Goal: Communication & Community: Answer question/provide support

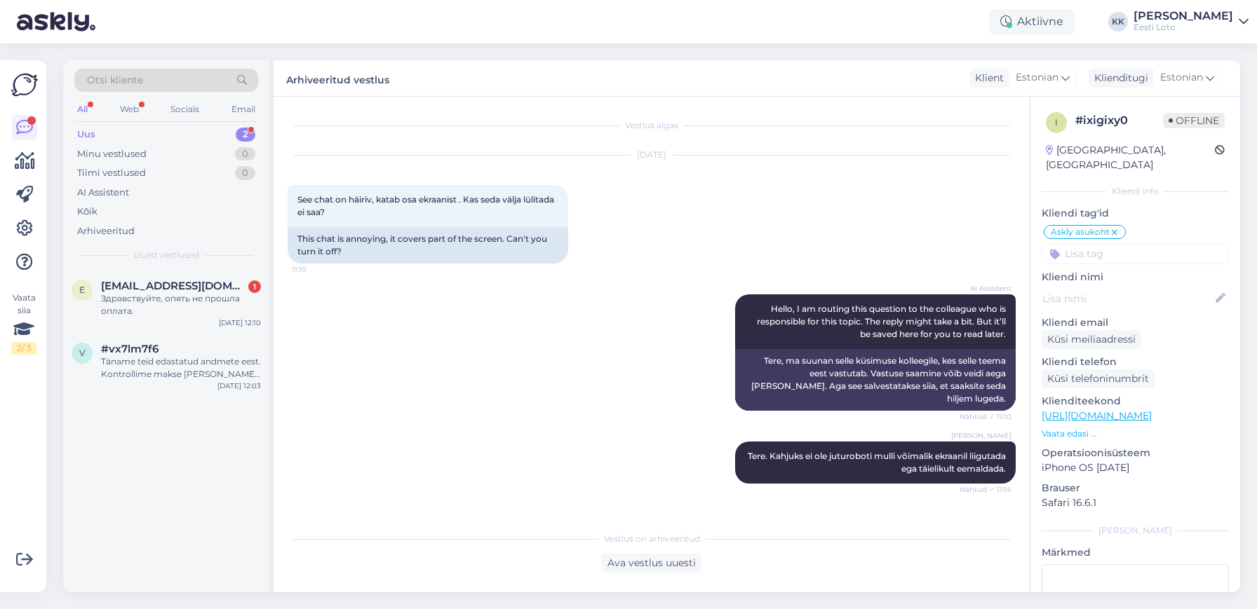
click at [175, 133] on div "Uus 2" at bounding box center [166, 135] width 184 height 20
click at [154, 360] on div "Täname teid edastatud andmete eest. Kontrollime makse [PERSON_NAME] võtame teie…" at bounding box center [181, 368] width 160 height 25
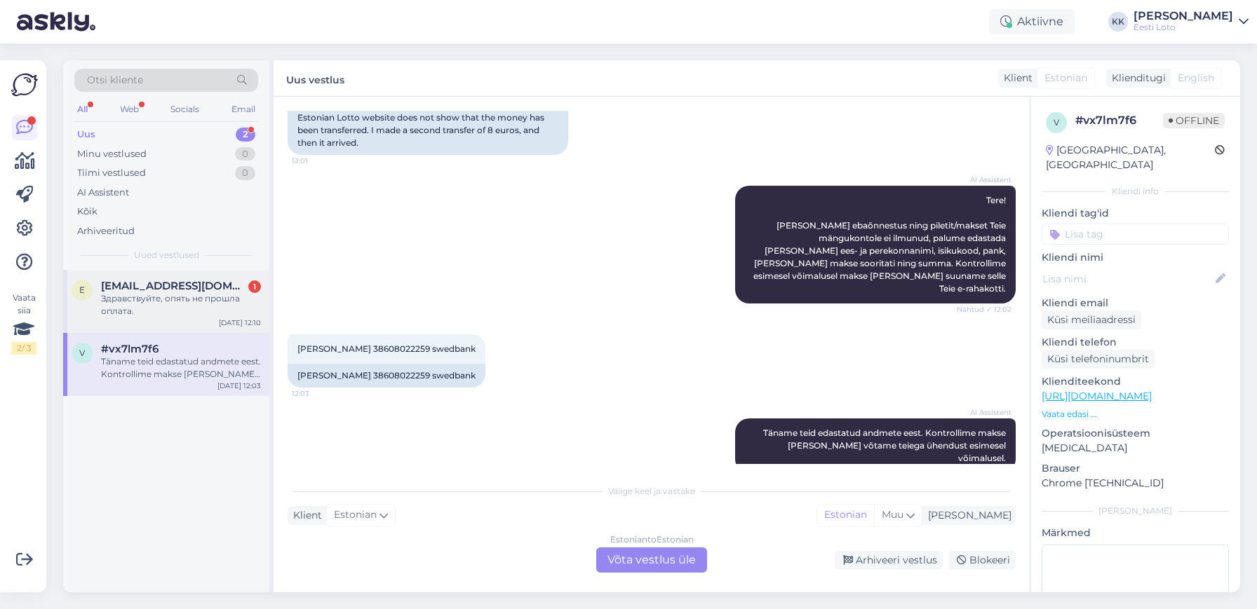
click at [146, 306] on div "Здравствуйте, опять не прошла оплата." at bounding box center [181, 304] width 160 height 25
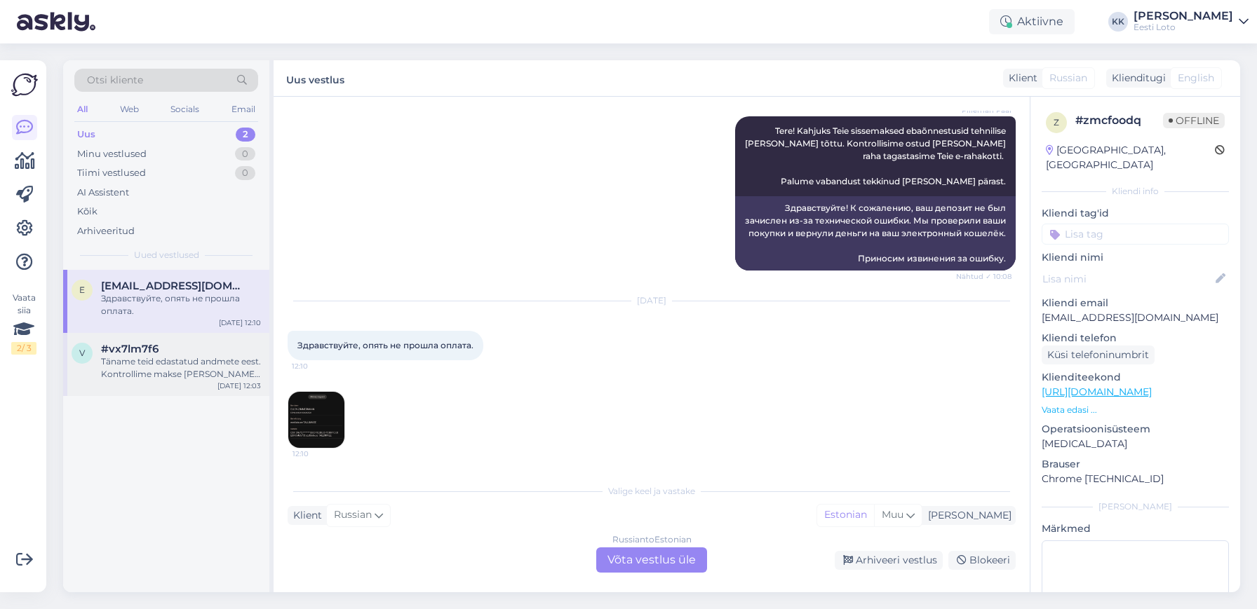
click at [159, 373] on div "Täname teid edastatud andmete eest. Kontrollime makse [PERSON_NAME] võtame teie…" at bounding box center [181, 368] width 160 height 25
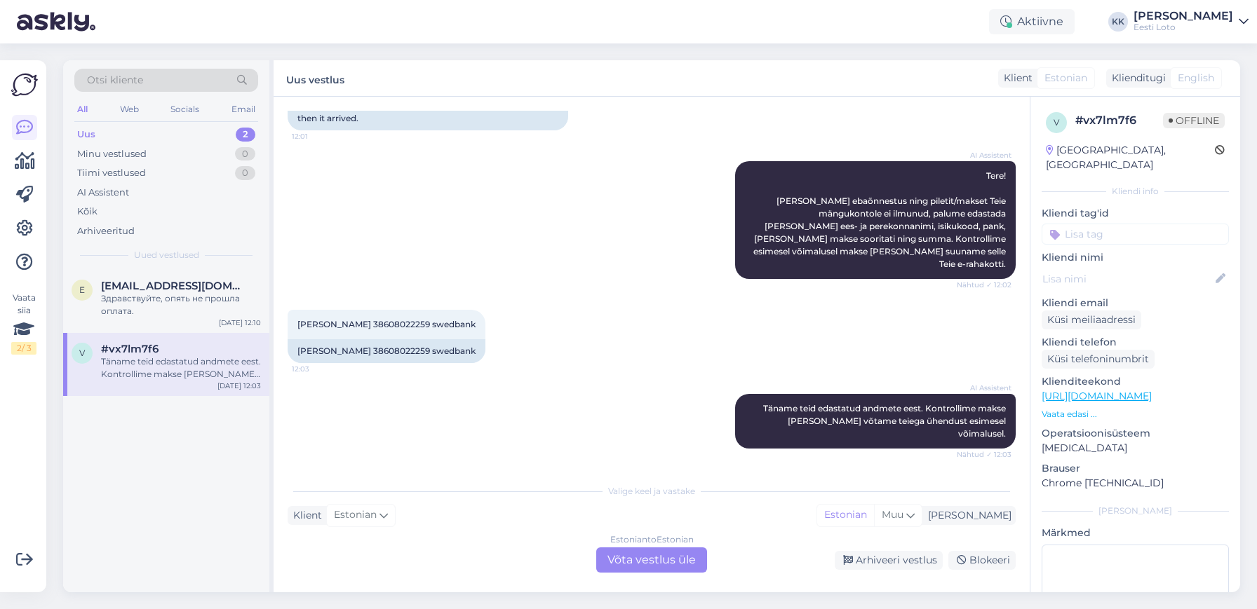
scroll to position [172, 0]
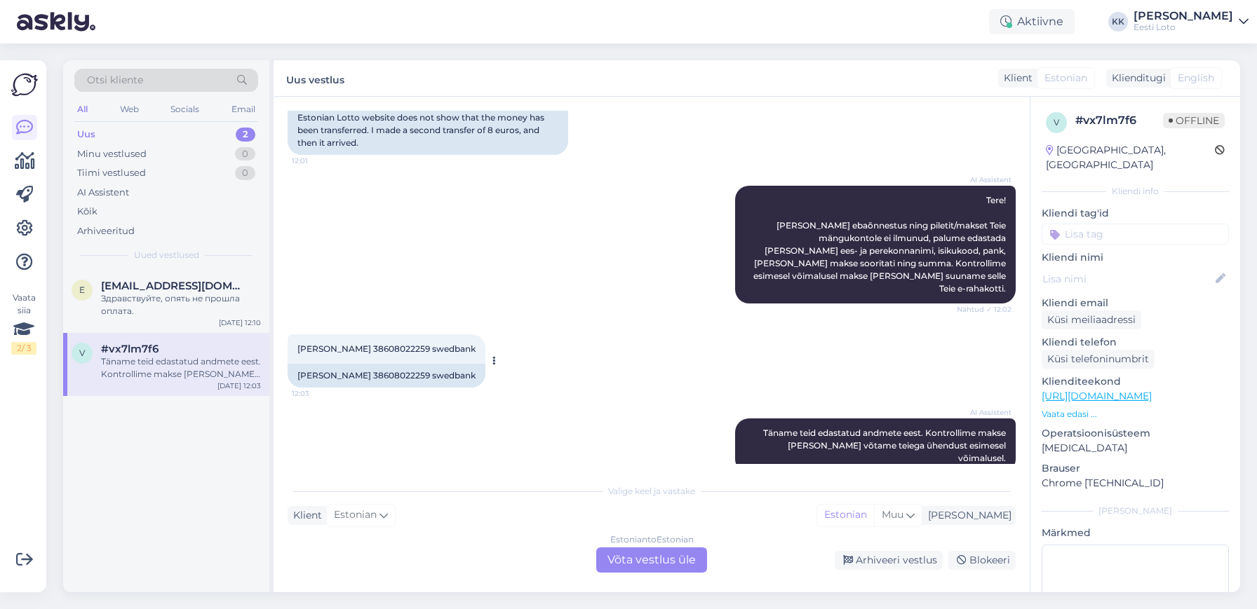
click at [381, 364] on div "[PERSON_NAME] 38608022259 swedbank" at bounding box center [387, 376] width 198 height 24
drag, startPoint x: 381, startPoint y: 360, endPoint x: 391, endPoint y: 360, distance: 10.5
click at [380, 364] on div "[PERSON_NAME] 38608022259 swedbank" at bounding box center [387, 376] width 198 height 24
copy div "38608022259"
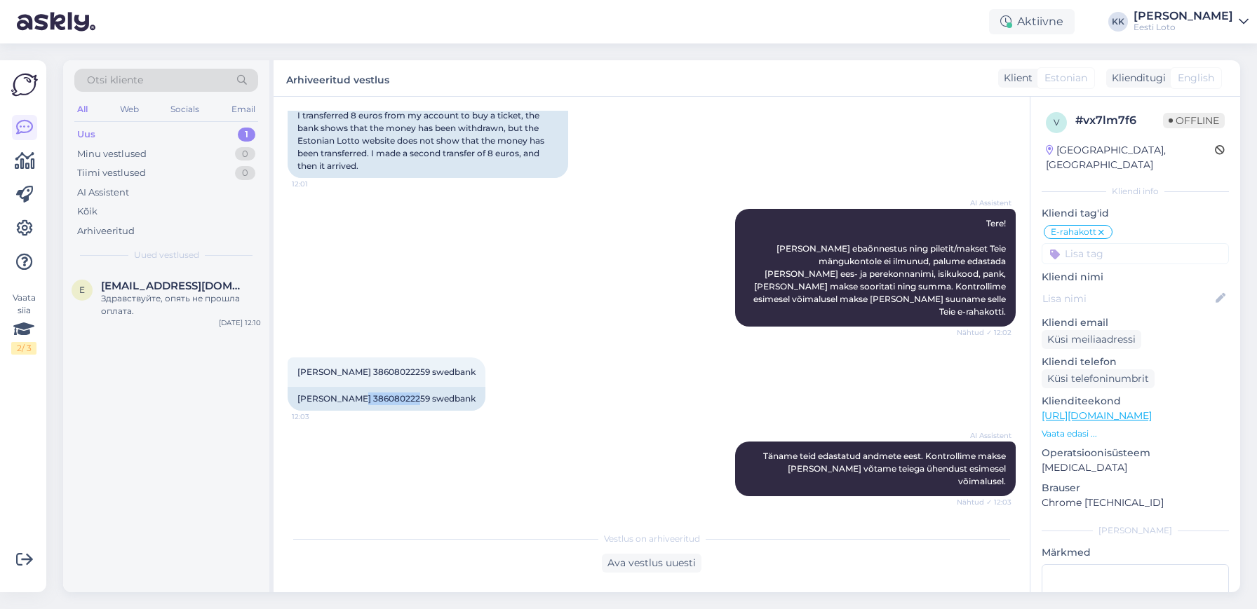
scroll to position [124, 0]
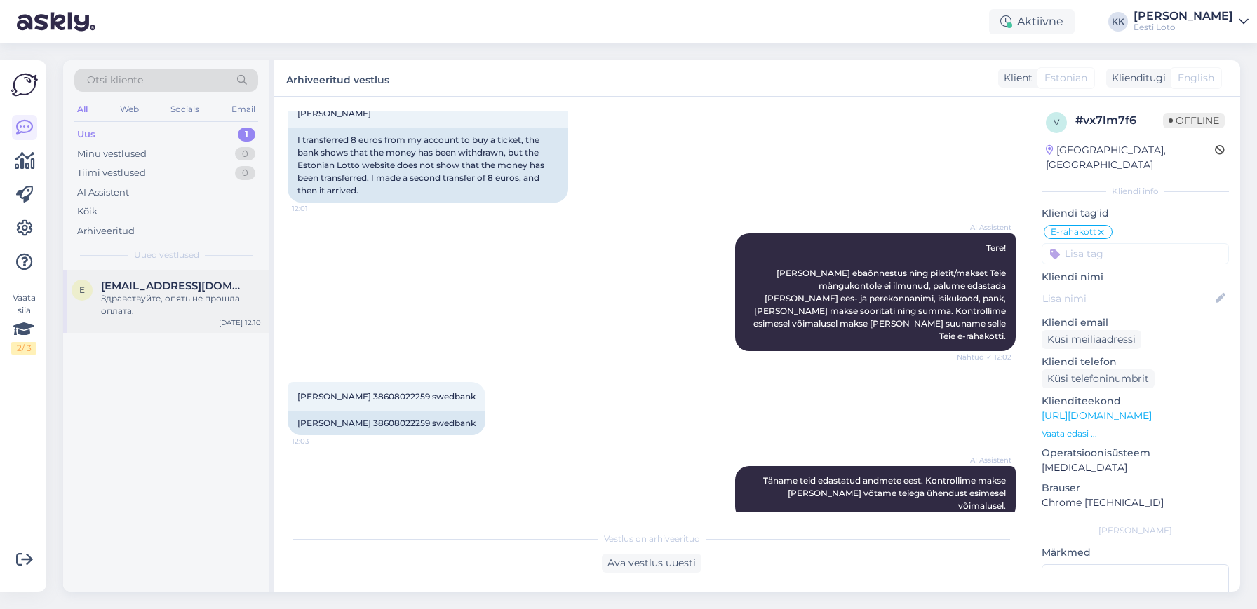
click at [161, 297] on div "Здравствуйте, опять не прошла оплата." at bounding box center [181, 304] width 160 height 25
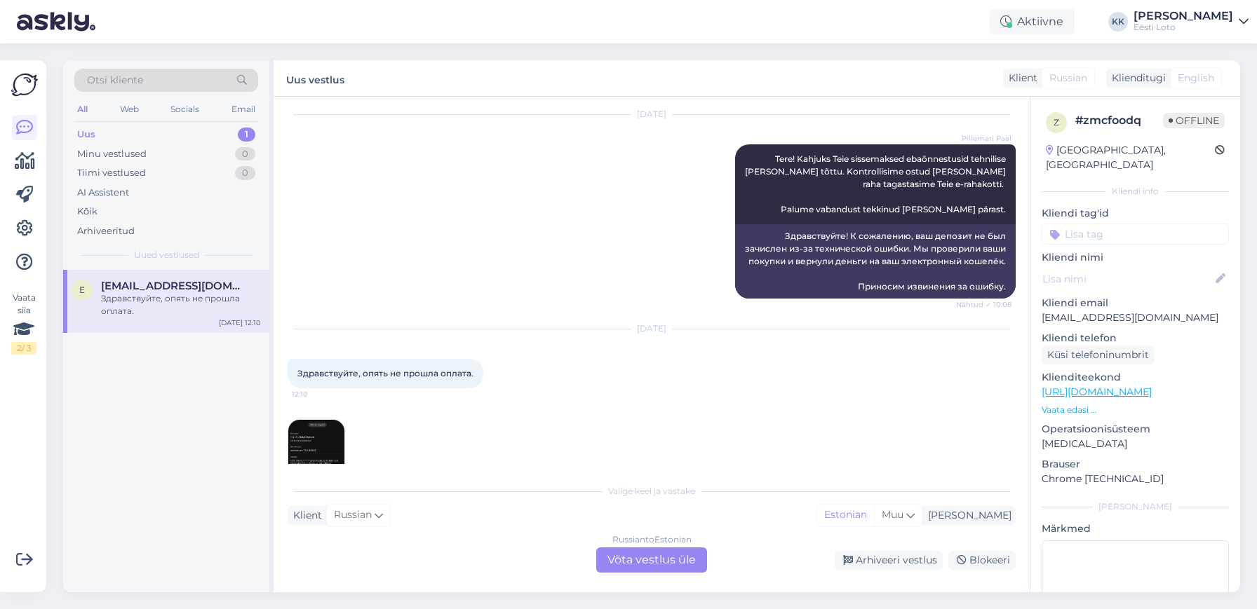
scroll to position [562, 0]
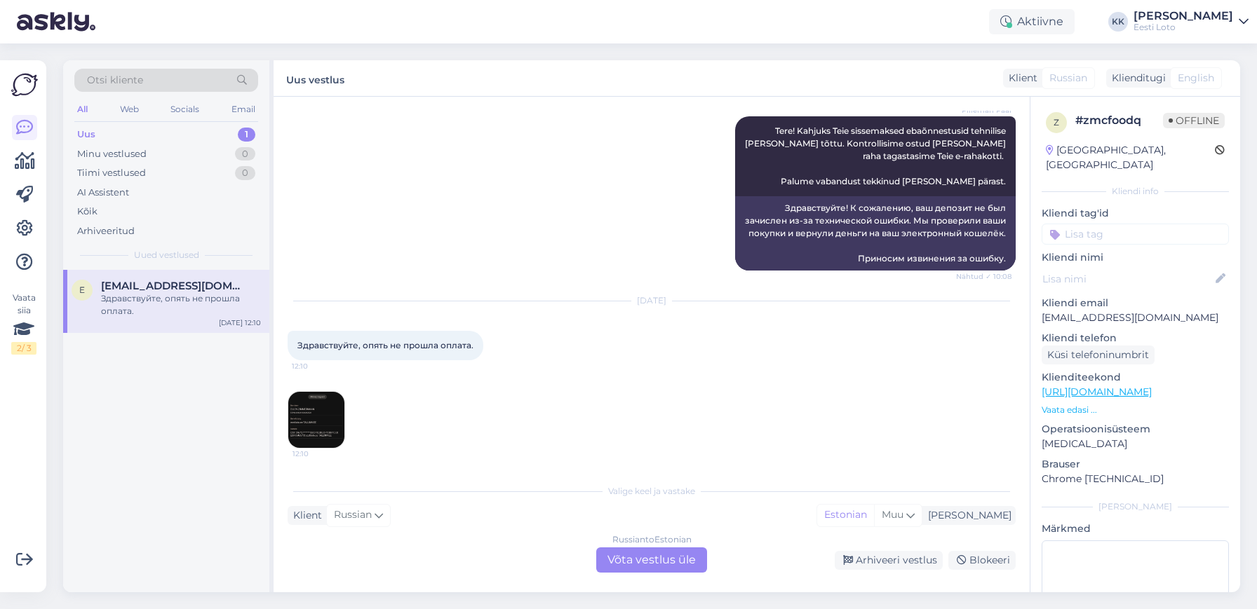
click at [305, 405] on img at bounding box center [316, 420] width 56 height 56
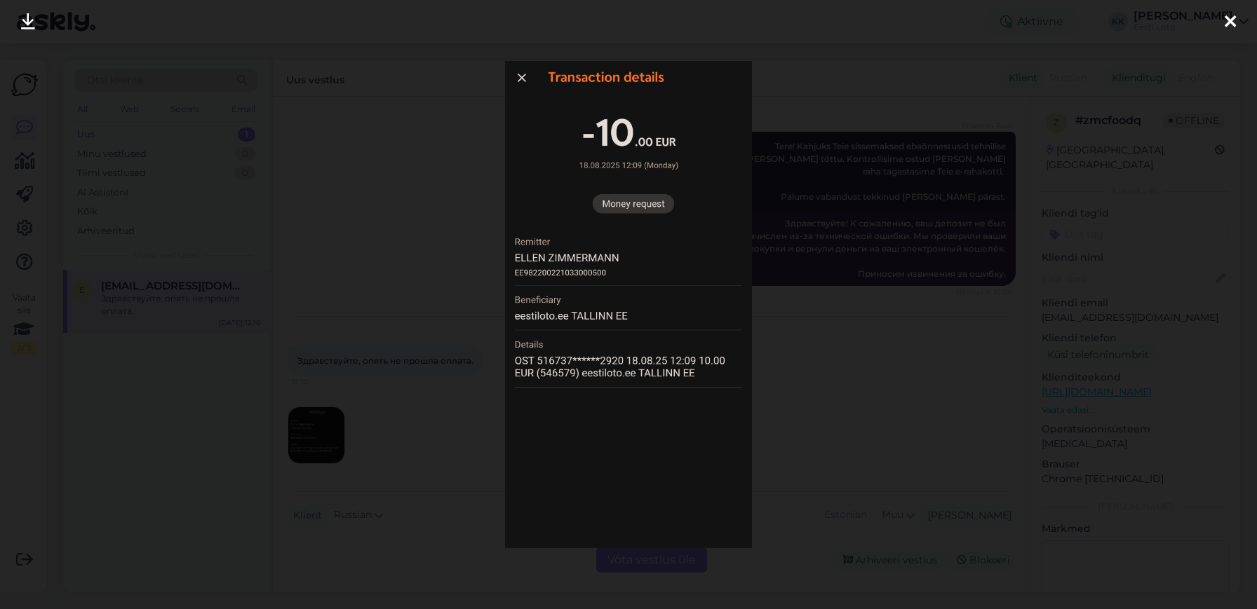
scroll to position [544, 0]
click at [1233, 21] on icon at bounding box center [1229, 22] width 11 height 18
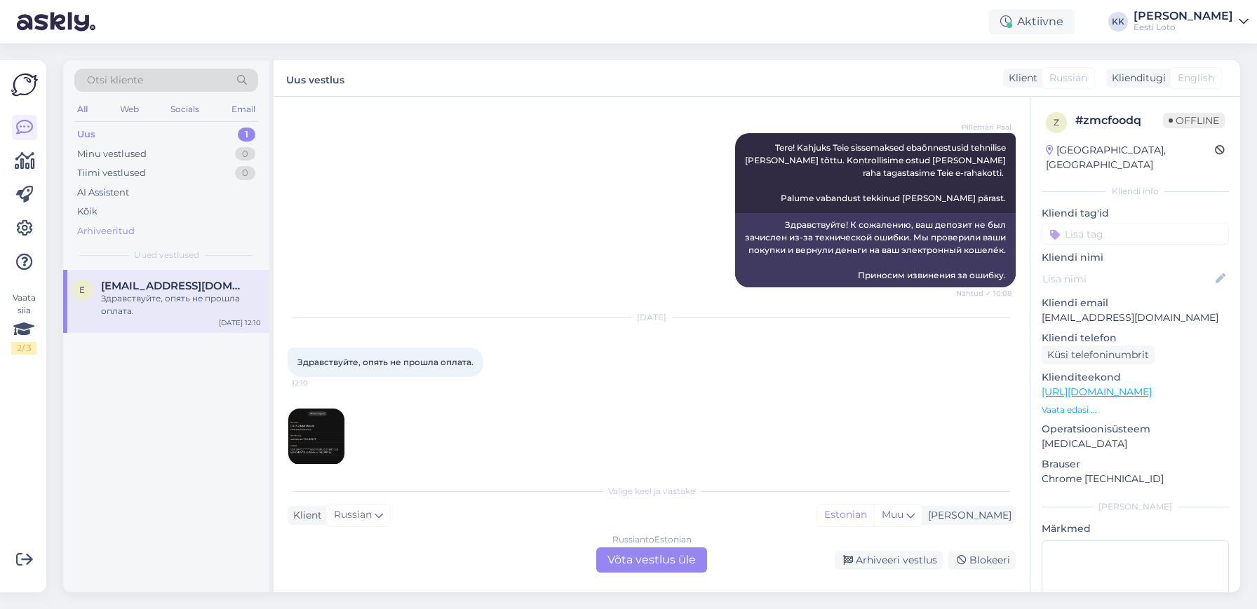
click at [114, 227] on div "Arhiveeritud" at bounding box center [106, 231] width 58 height 14
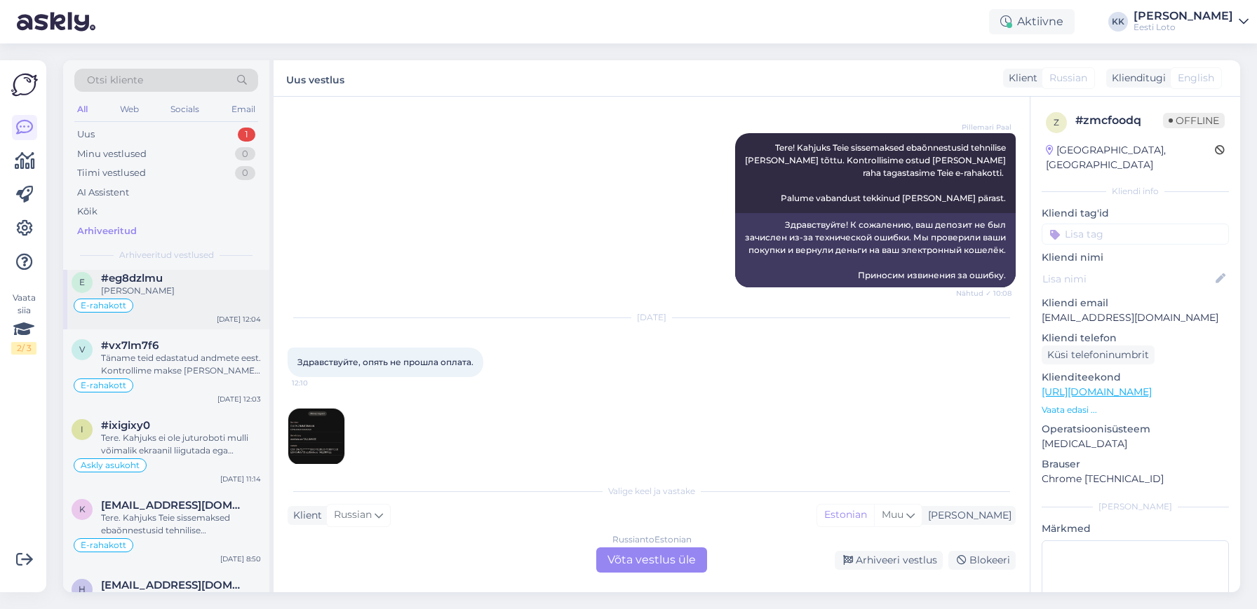
scroll to position [12, 0]
click at [176, 293] on div "E-rahakott" at bounding box center [166, 301] width 189 height 17
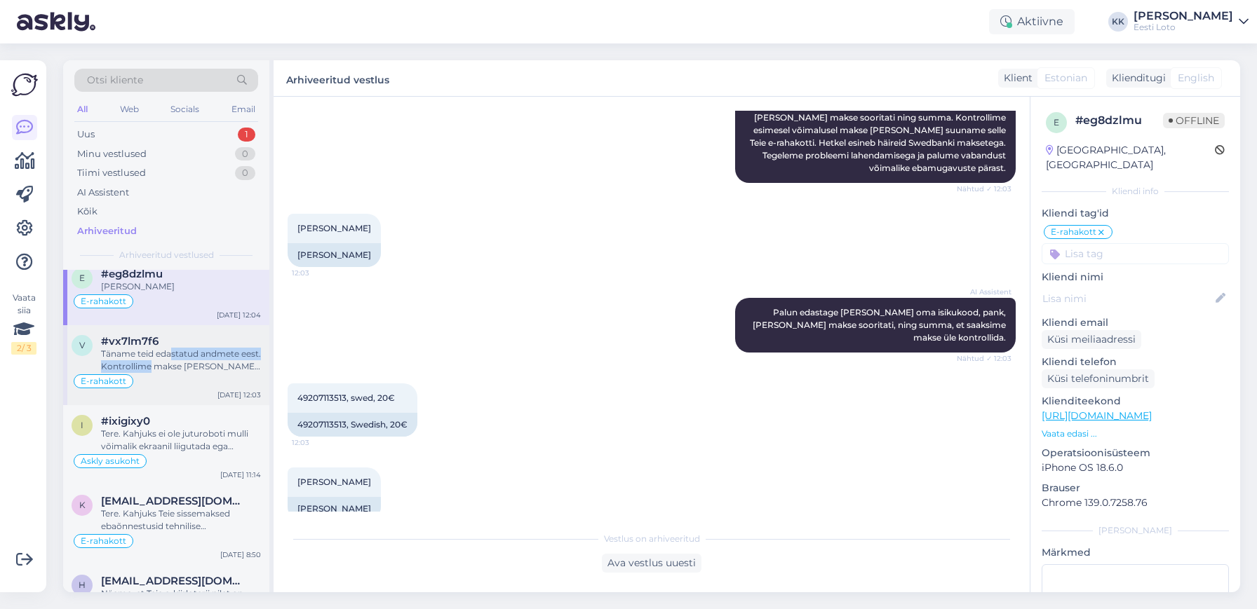
click at [173, 361] on div "Täname teid edastatud andmete eest. Kontrollime makse [PERSON_NAME] võtame teie…" at bounding box center [181, 360] width 160 height 25
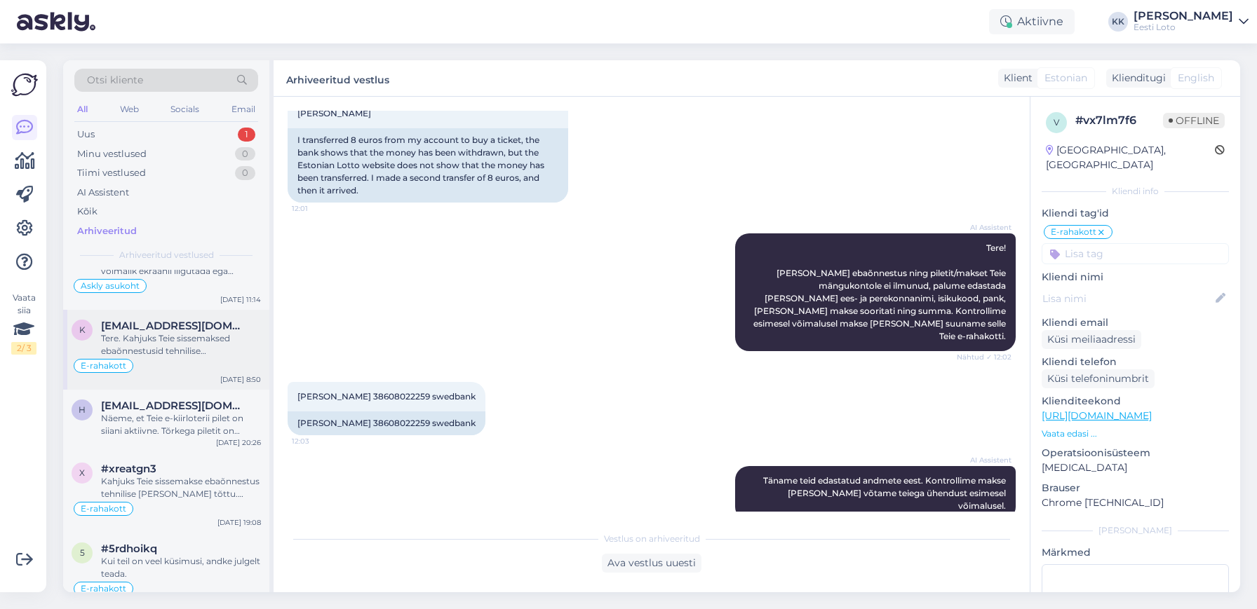
scroll to position [189, 0]
click at [213, 342] on div "Tere. Kahjuks Teie sissemaksed ebaõnnestusid tehnilise [PERSON_NAME] tõttu. Kon…" at bounding box center [181, 343] width 160 height 25
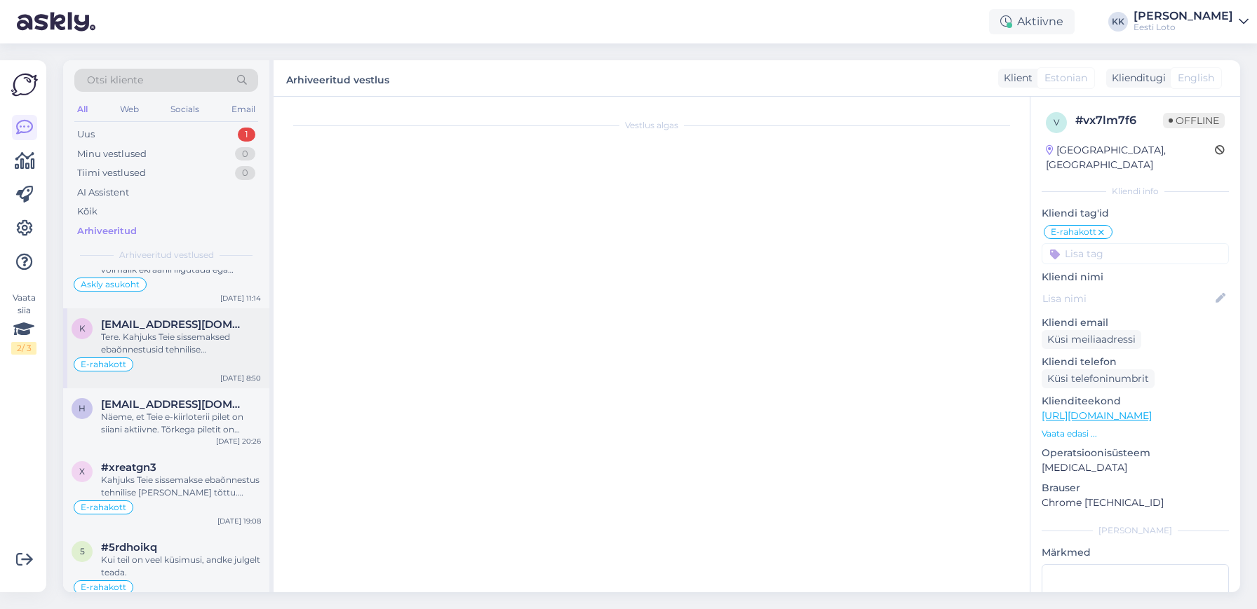
scroll to position [455, 0]
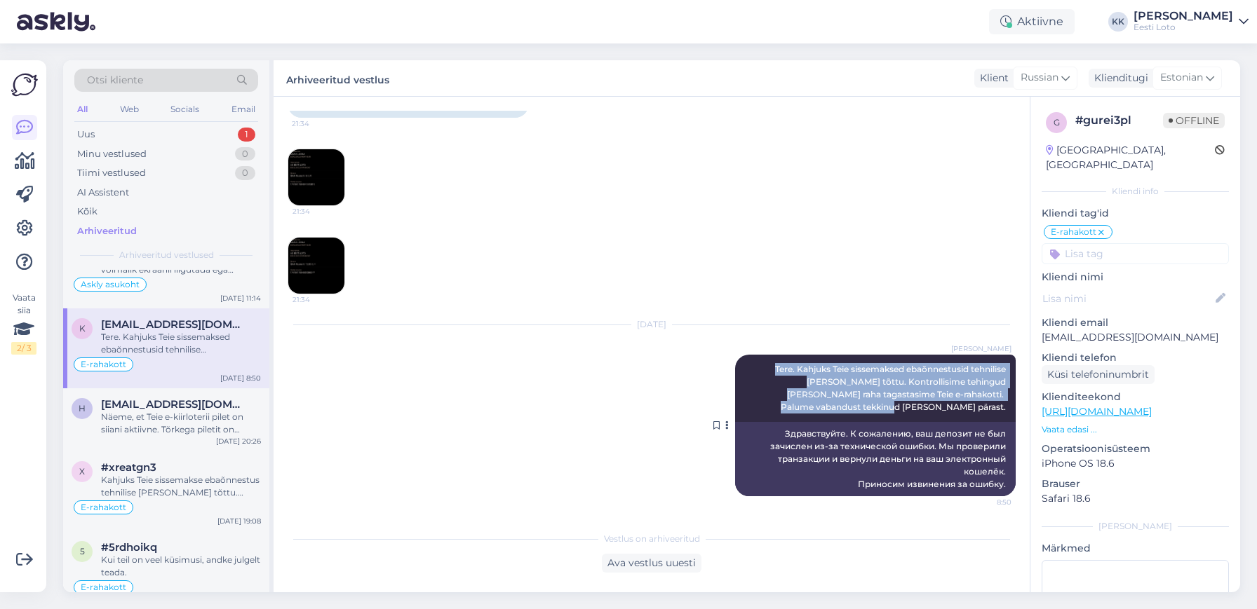
drag, startPoint x: 769, startPoint y: 370, endPoint x: 1001, endPoint y: 414, distance: 236.3
click at [1006, 412] on div "[PERSON_NAME] Tere. Kahjuks Teie sissemaksed ebaõnnestusid tehnilise [PERSON_NA…" at bounding box center [875, 388] width 281 height 67
copy span "Tere. Kahjuks Teie sissemaksed ebaõnnestusid tehnilise [PERSON_NAME] tõttu. Kon…"
click at [149, 140] on div "Uus 1" at bounding box center [166, 135] width 184 height 20
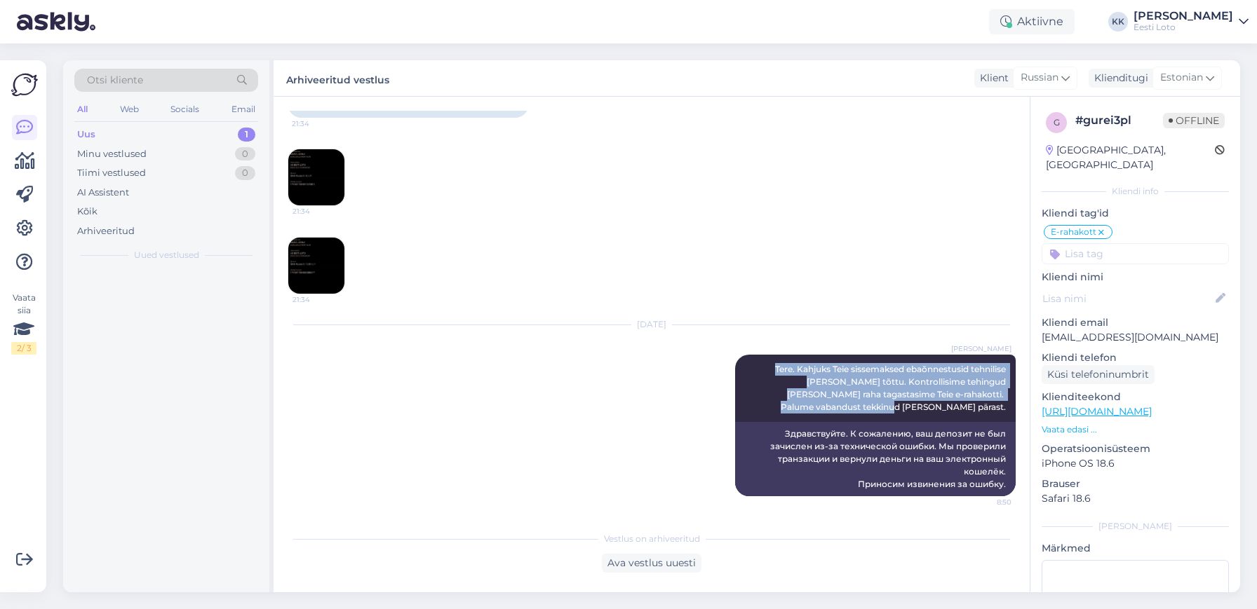
scroll to position [0, 0]
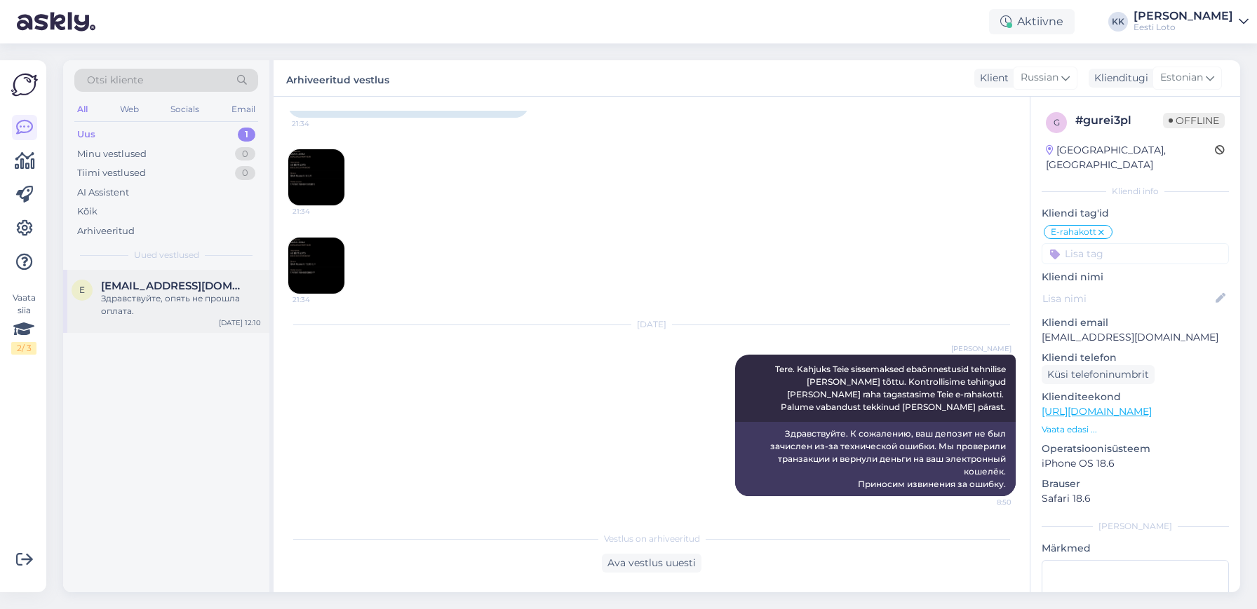
click at [163, 306] on div "Здравствуйте, опять не прошла оплата." at bounding box center [181, 304] width 160 height 25
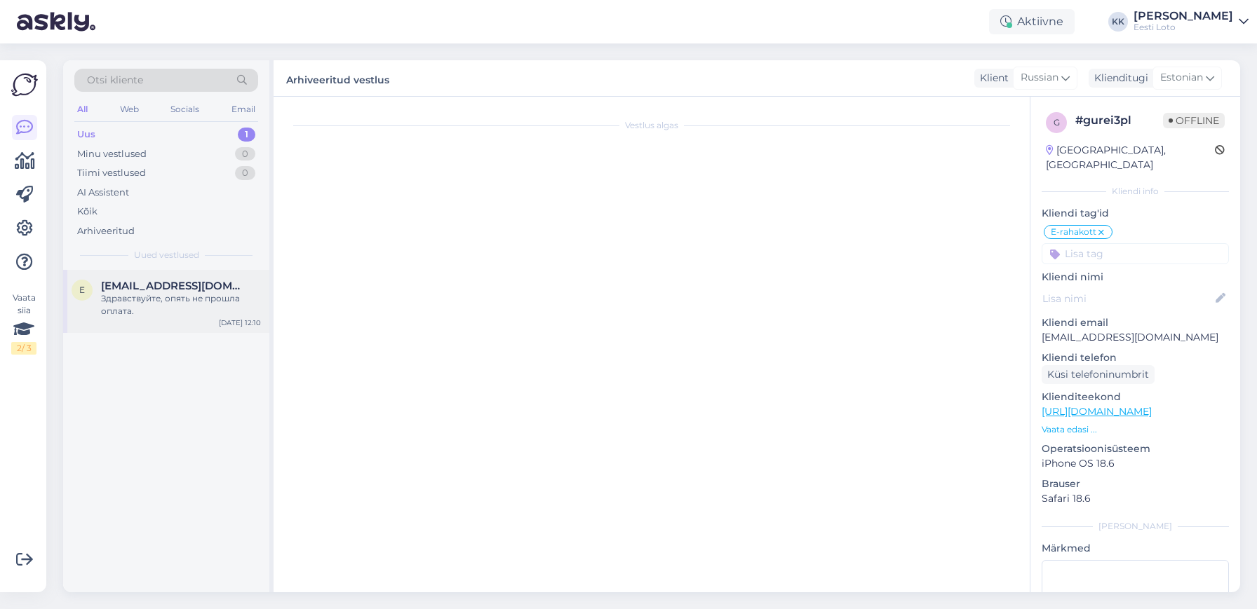
scroll to position [562, 0]
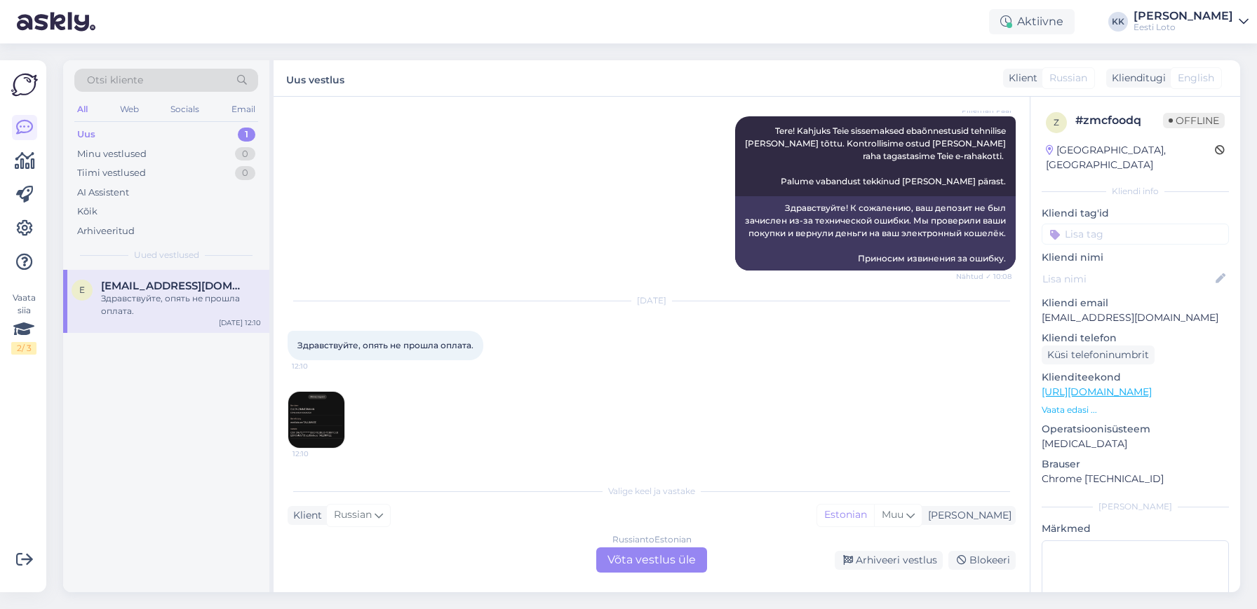
click at [689, 564] on div "Russian to Estonian Võta vestlus üle" at bounding box center [651, 560] width 111 height 25
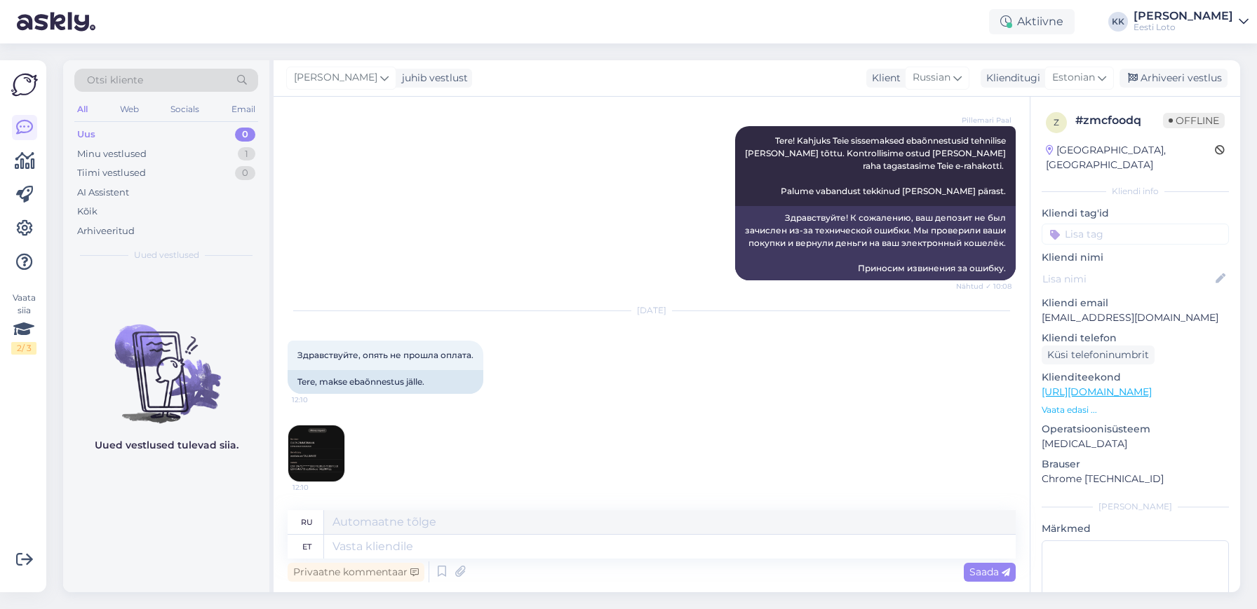
scroll to position [552, 0]
click at [1144, 224] on input at bounding box center [1134, 234] width 187 height 21
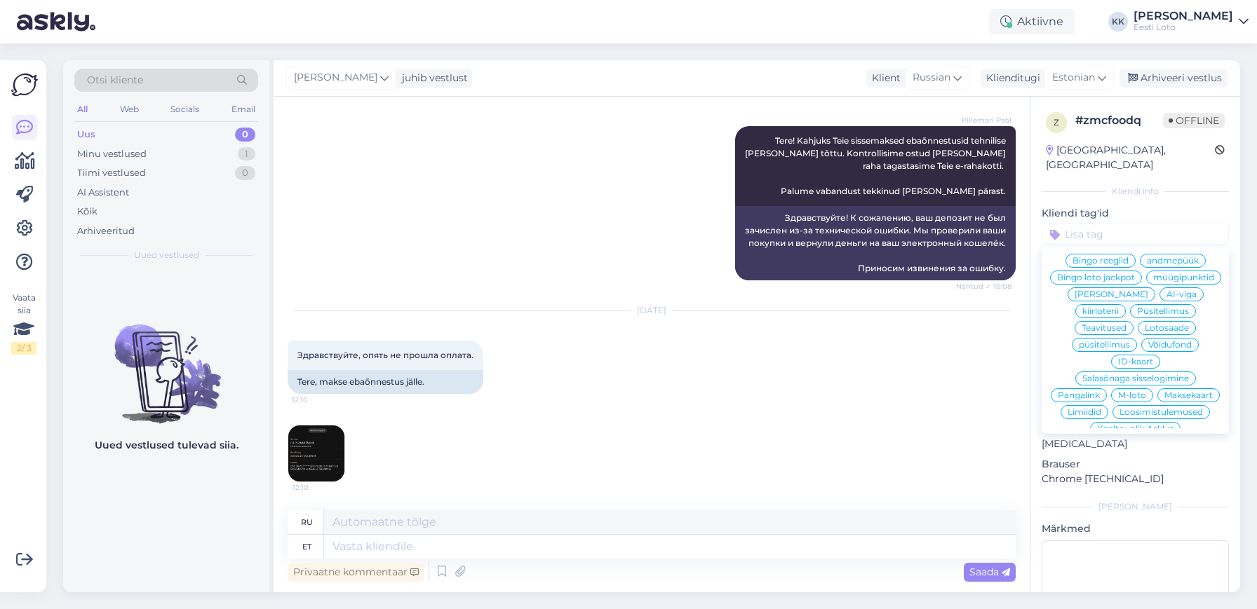
scroll to position [302, 0]
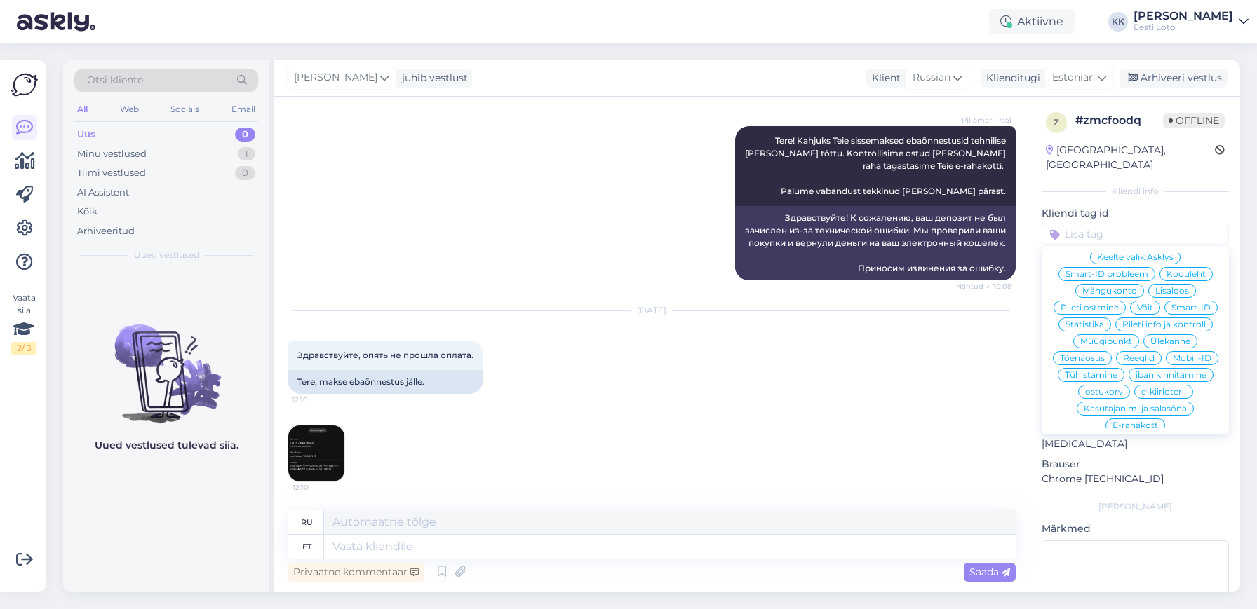
click at [1147, 421] on span "E-rahakott" at bounding box center [1135, 425] width 46 height 8
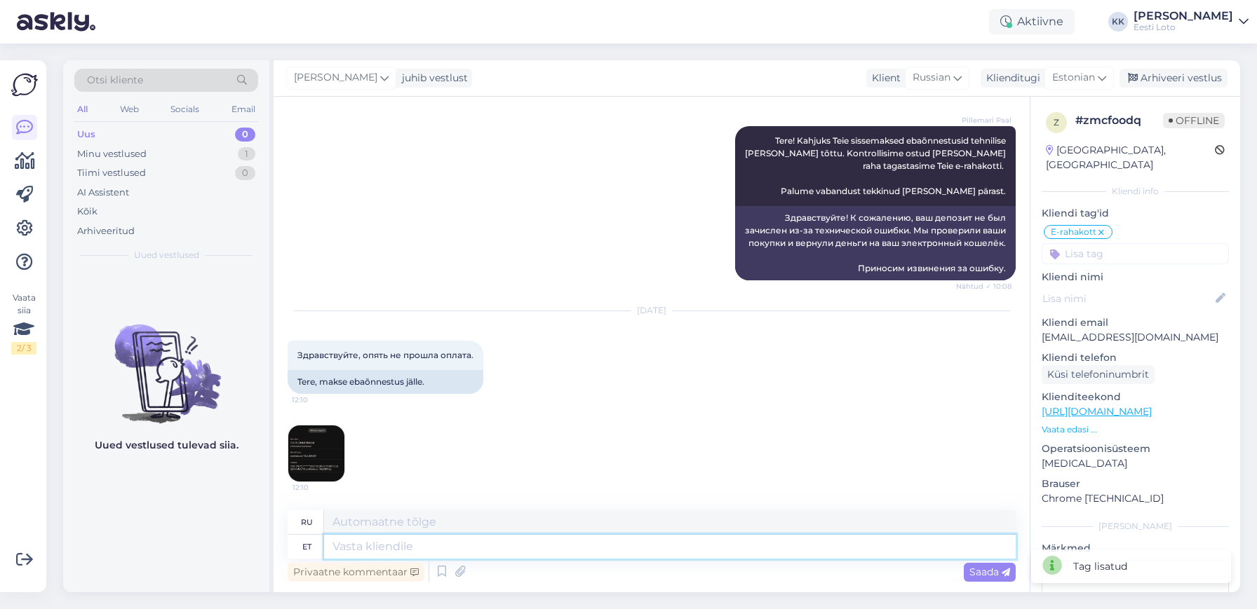
click at [760, 542] on textarea at bounding box center [669, 547] width 691 height 24
paste textarea "Tere. Kahjuks Teie sissemaksed ebaõnnestusid tehnilise [PERSON_NAME] tõttu. Kon…"
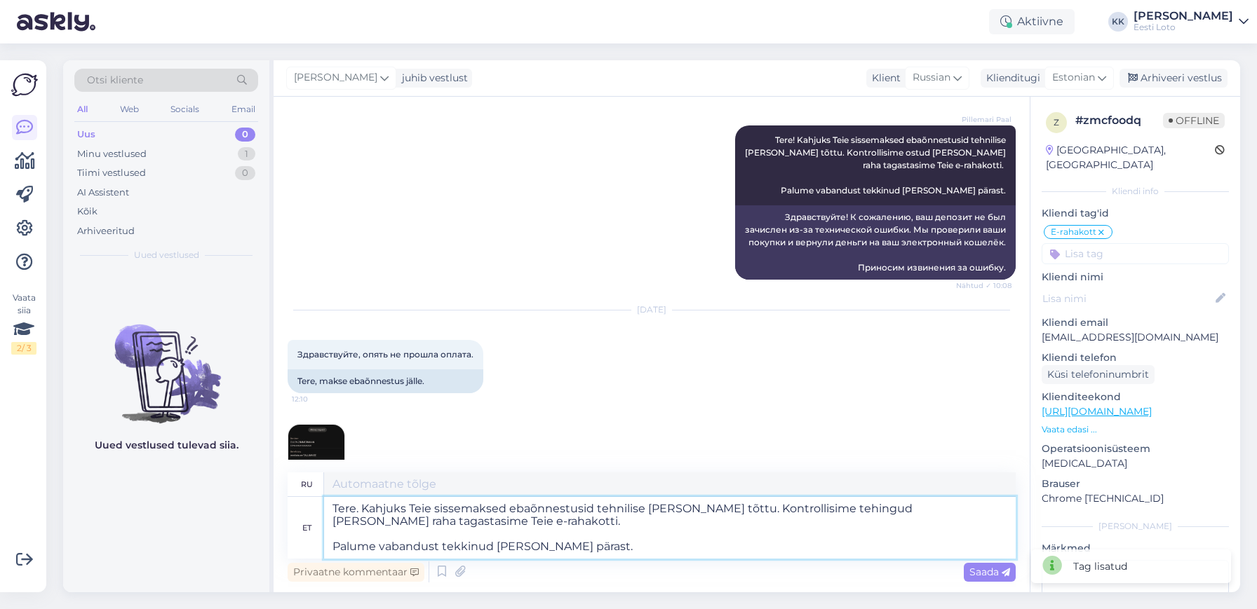
type textarea "Tere. Kahjuks Teie sissemaksed ebaõnnestusid tehnilise [PERSON_NAME] tõttu. Kon…"
type textarea "Здравствуйте. К сожалению, ваш депозит не был зачислен из-за технической ошибки…"
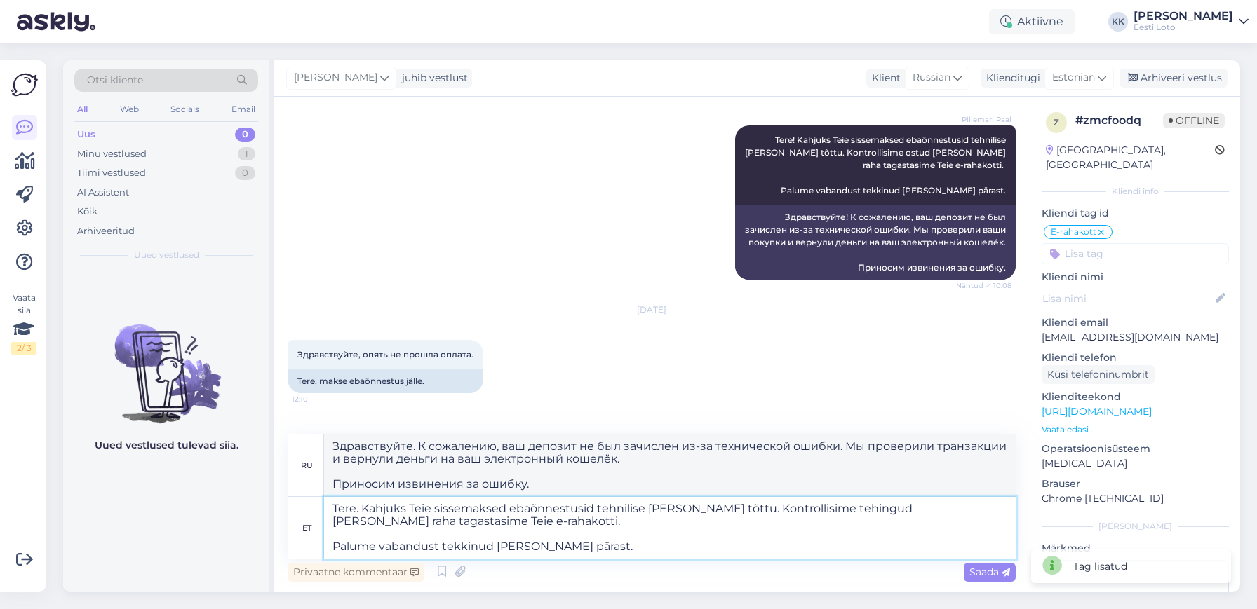
drag, startPoint x: 504, startPoint y: 509, endPoint x: 531, endPoint y: 504, distance: 27.1
click at [504, 509] on textarea "Tere. Kahjuks Teie sissemaksed ebaõnnestusid tehnilise [PERSON_NAME] tõttu. Kon…" at bounding box center [669, 528] width 691 height 62
click at [581, 506] on textarea "Tere. Kahjuks Teie sissemakse ebaõnnestusid tehnilise [PERSON_NAME] tõttu. Kont…" at bounding box center [669, 528] width 691 height 62
drag, startPoint x: 823, startPoint y: 511, endPoint x: 832, endPoint y: 511, distance: 9.8
click at [823, 511] on textarea "Tere. Kahjuks Teie sissemakse ebaõnnestus tehnilise [PERSON_NAME] tõttu. Kontro…" at bounding box center [669, 528] width 691 height 62
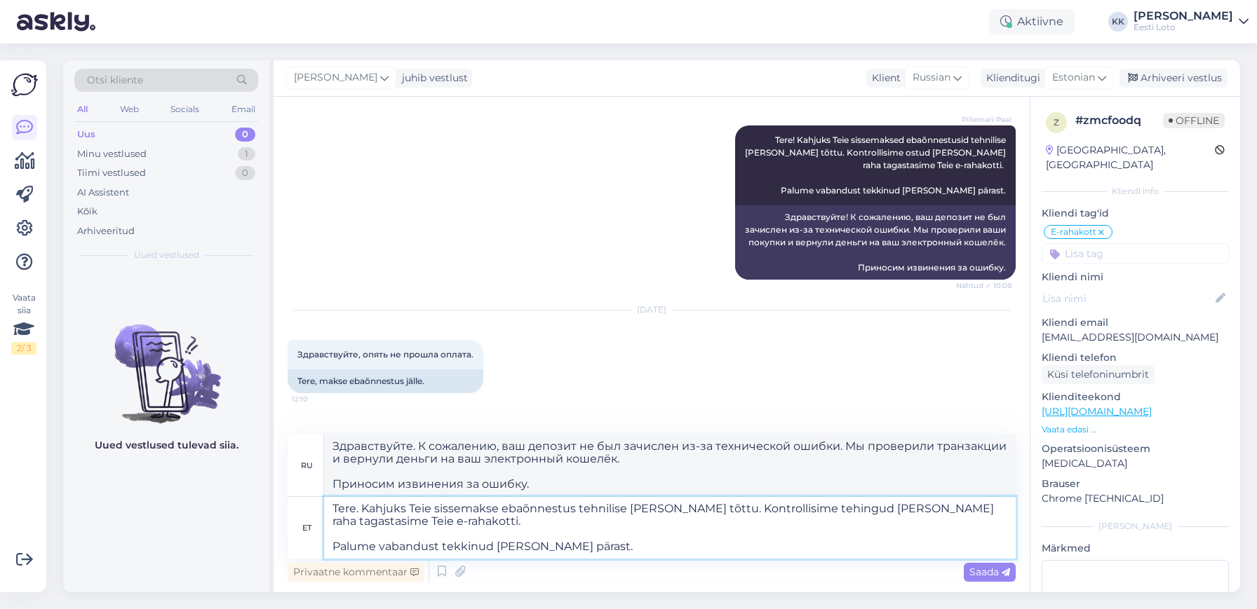
type textarea "Tere. Kahjuks Teie sissemakse ebaõnnestus tehnilise [PERSON_NAME] tõttu. Kontro…"
type textarea "Здравствуйте. К сожалению, ваш депозит не был зачислен из-за технической ошибки…"
type textarea "Tere. Kahjuks Teie sissemakse ebaõnnestus tehnilise [PERSON_NAME] tõttu. Kontro…"
click at [990, 575] on span "Saada" at bounding box center [989, 572] width 41 height 13
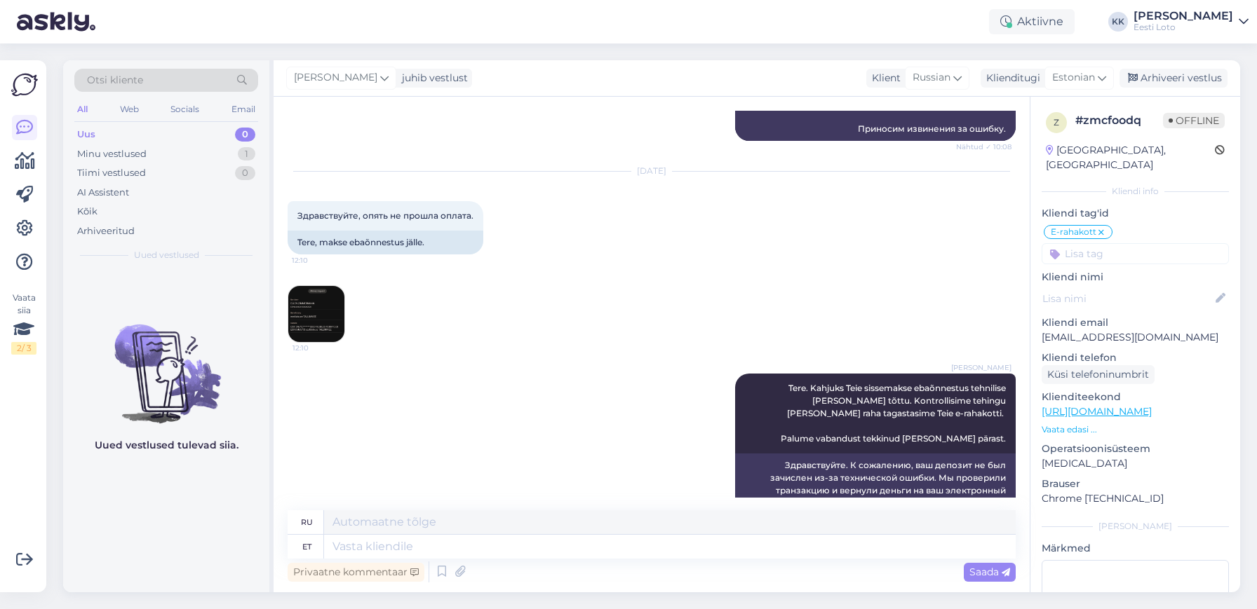
scroll to position [750, 0]
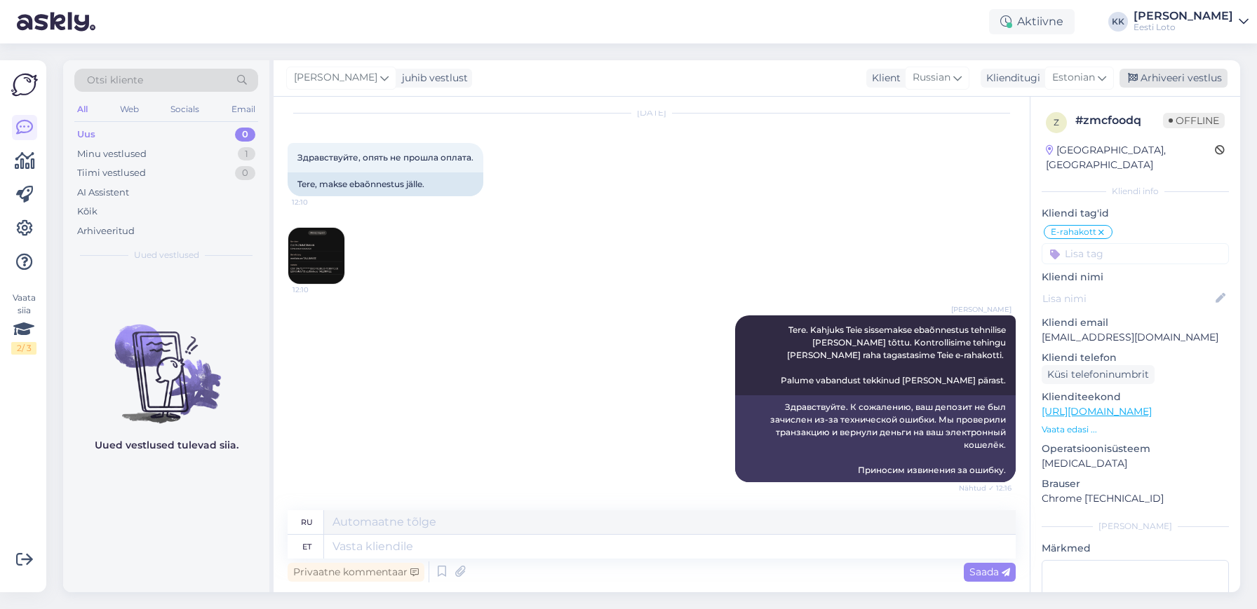
click at [1205, 76] on div "Arhiveeri vestlus" at bounding box center [1173, 78] width 108 height 19
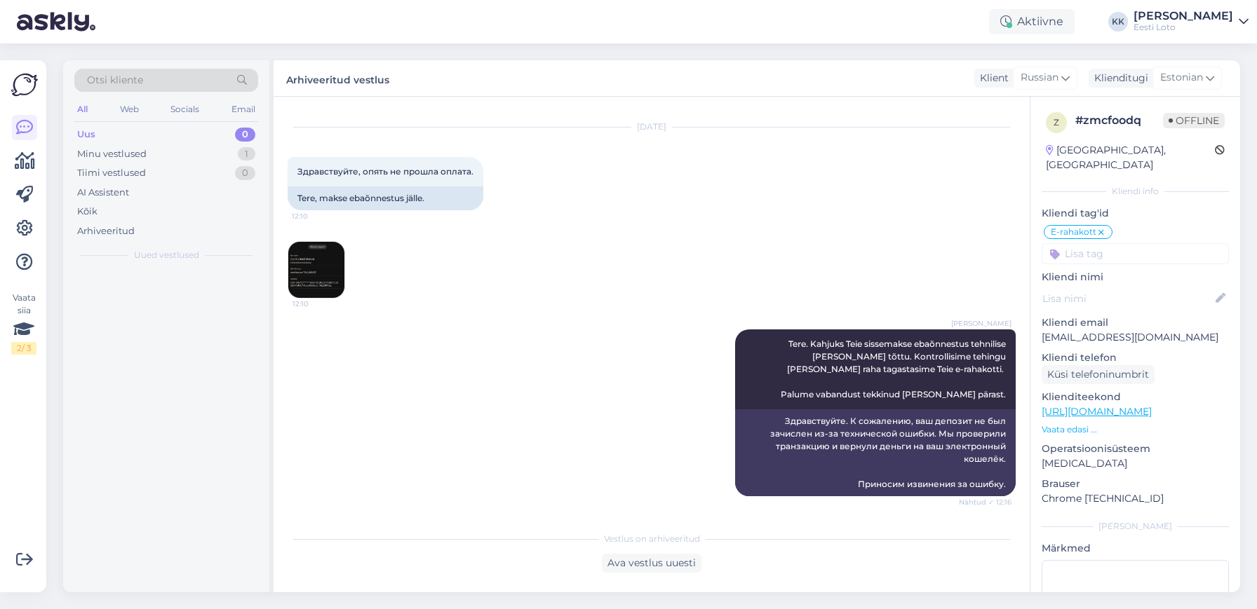
scroll to position [736, 0]
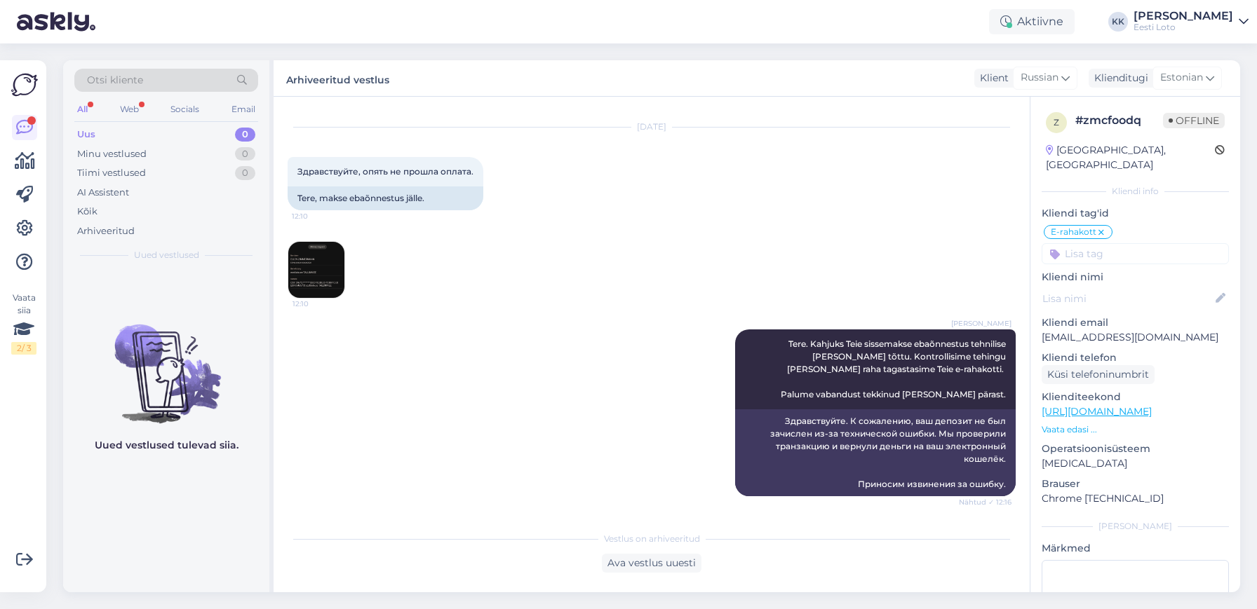
click at [144, 137] on div "Uus 0" at bounding box center [166, 135] width 184 height 20
